Goal: Task Accomplishment & Management: Complete application form

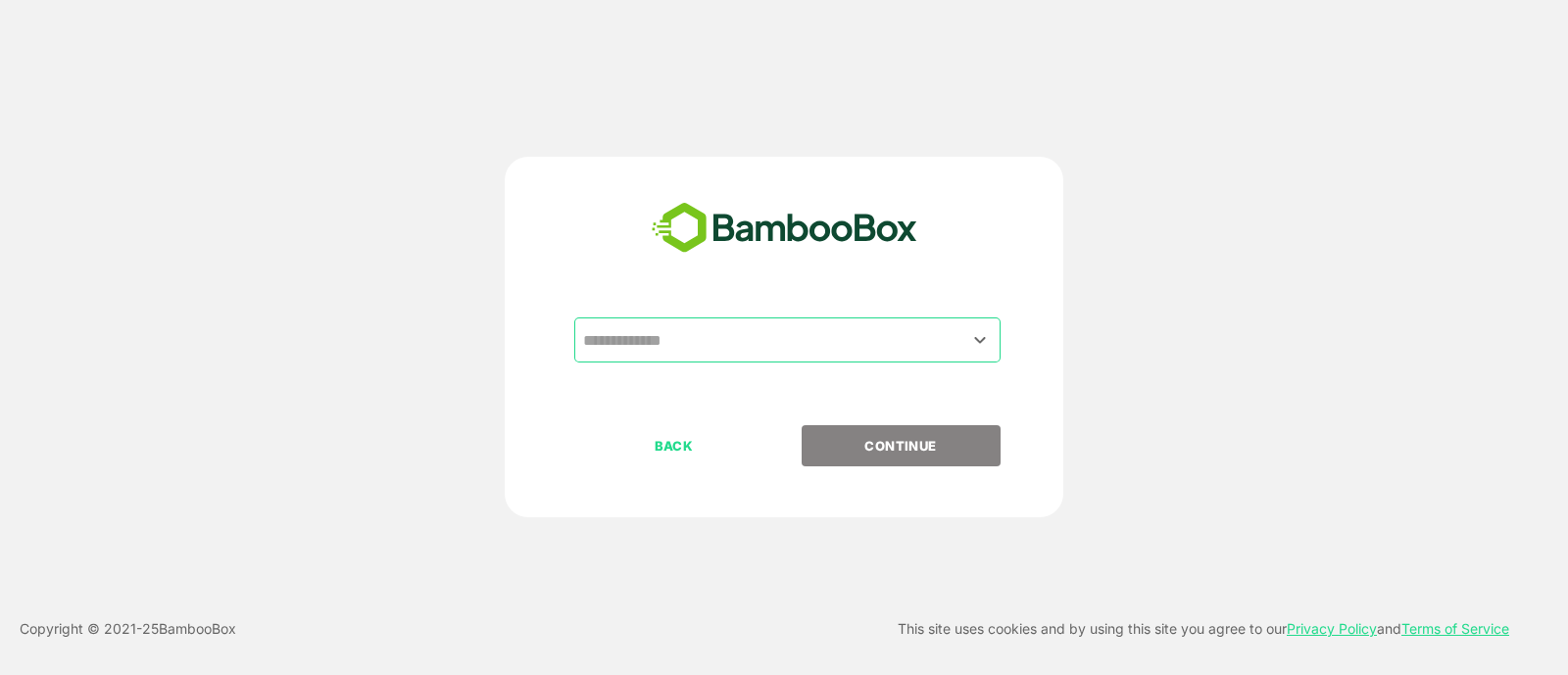
click at [743, 342] on input "text" at bounding box center [787, 340] width 419 height 37
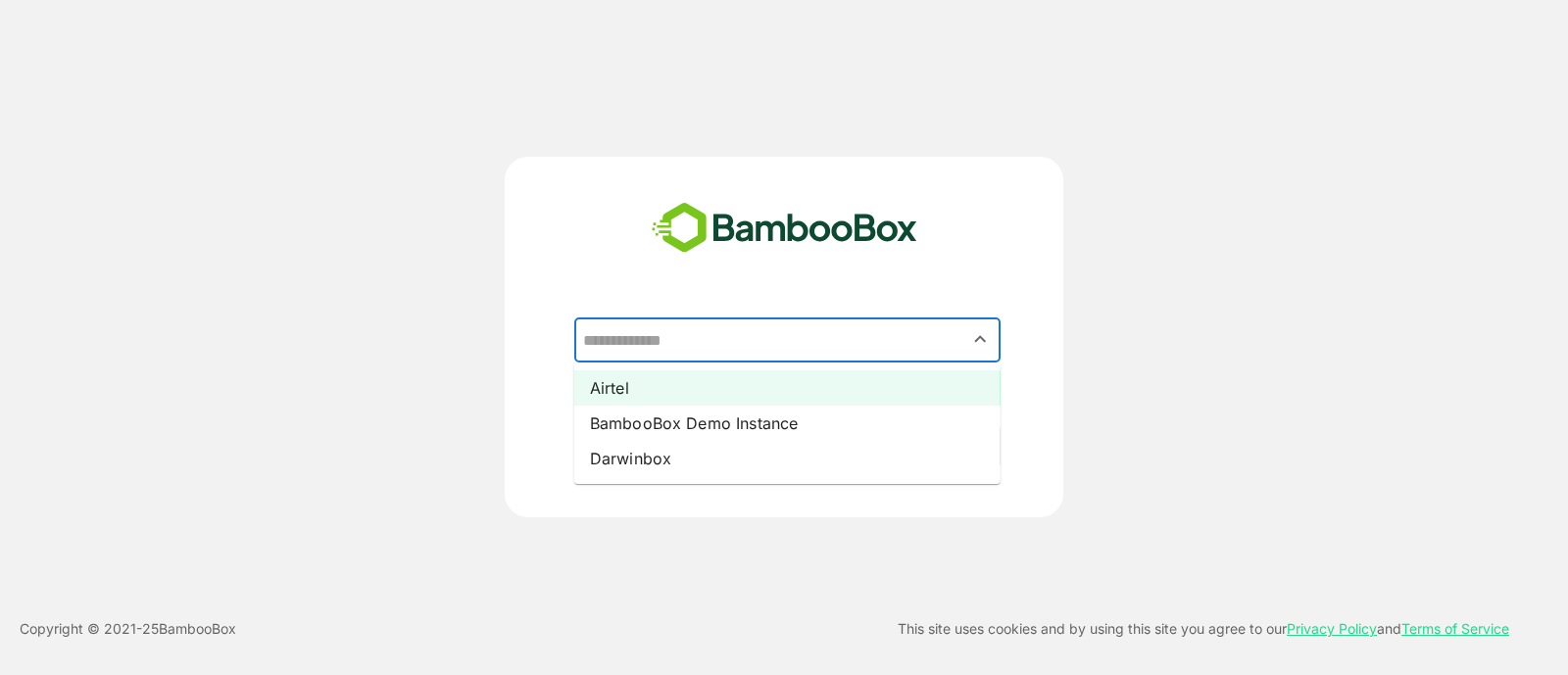
click at [707, 396] on li "Airtel" at bounding box center [787, 388] width 427 height 35
type input "******"
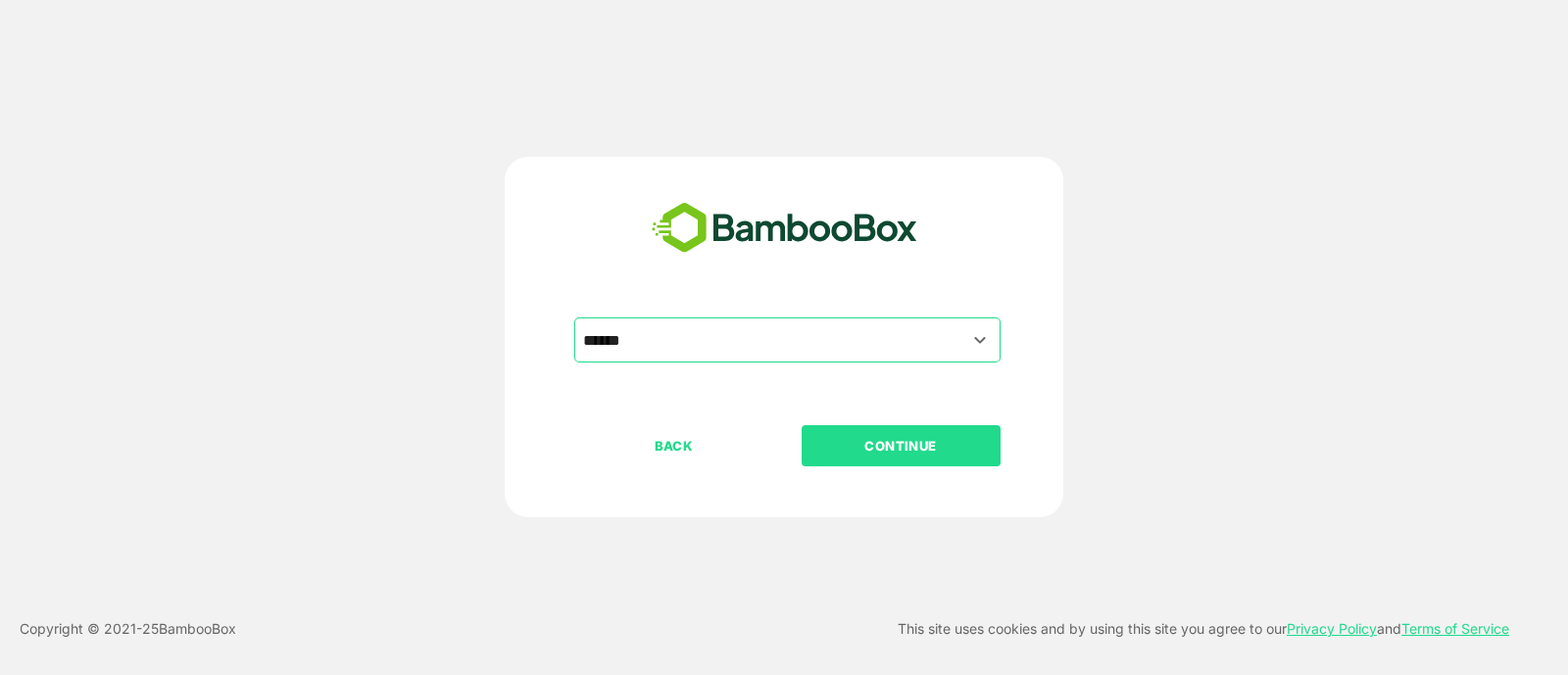
click at [873, 448] on p "CONTINUE" at bounding box center [900, 446] width 196 height 22
